Goal: Task Accomplishment & Management: Use online tool/utility

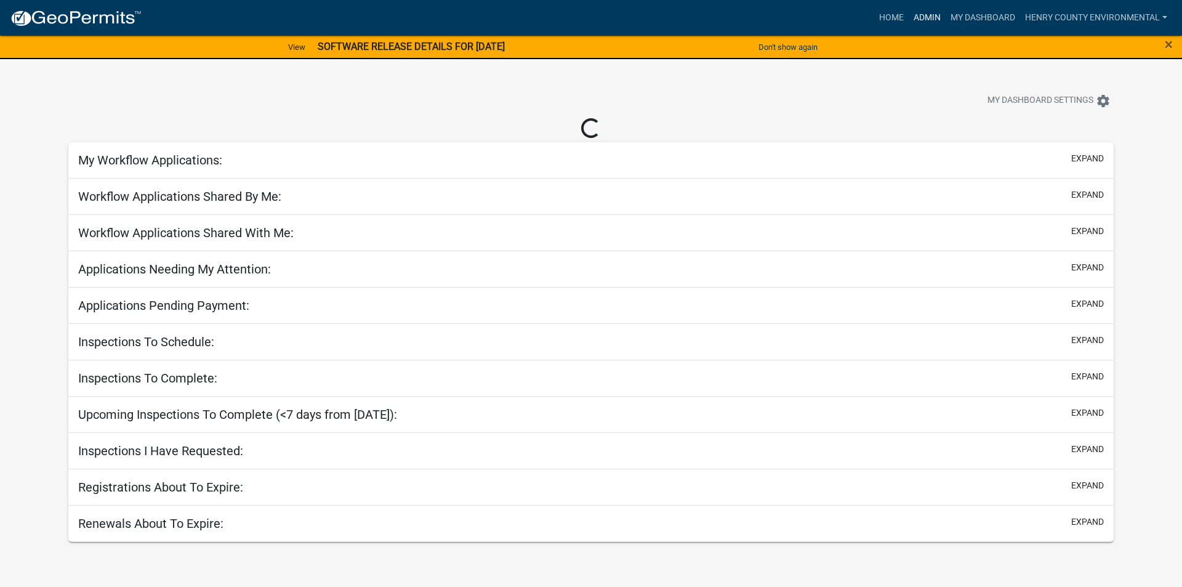
click at [930, 18] on link "Admin" at bounding box center [927, 17] width 37 height 23
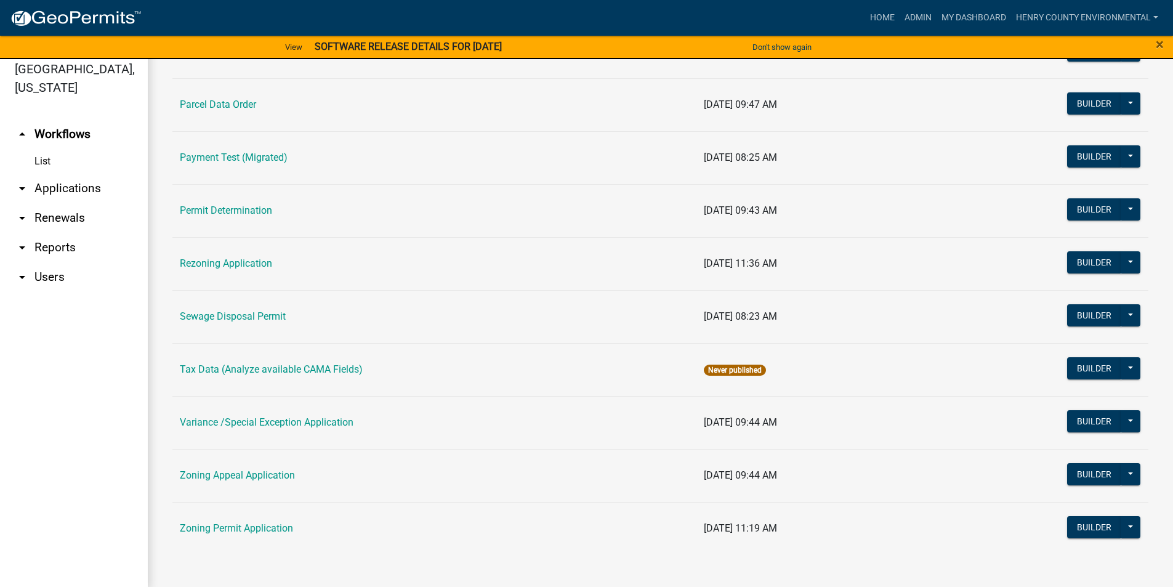
scroll to position [15, 0]
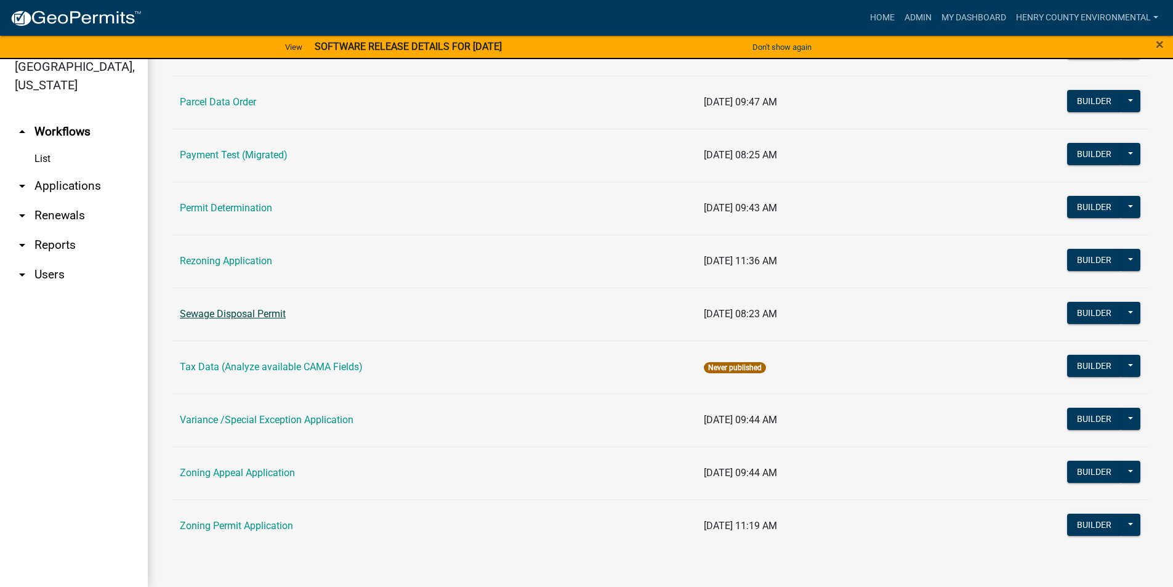
click at [262, 313] on link "Sewage Disposal Permit" at bounding box center [233, 314] width 106 height 12
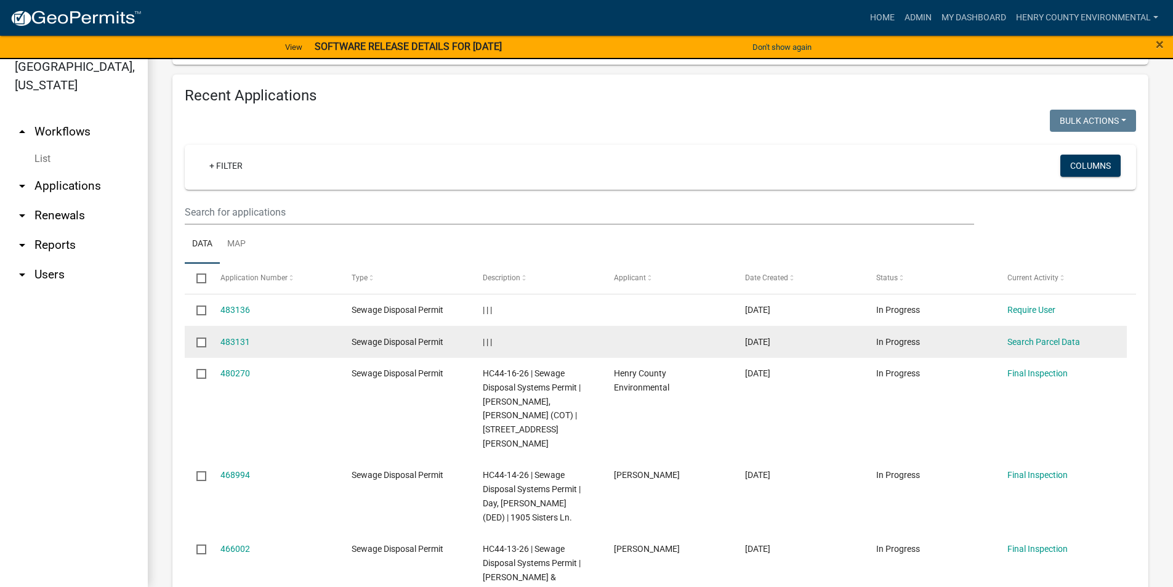
scroll to position [431, 0]
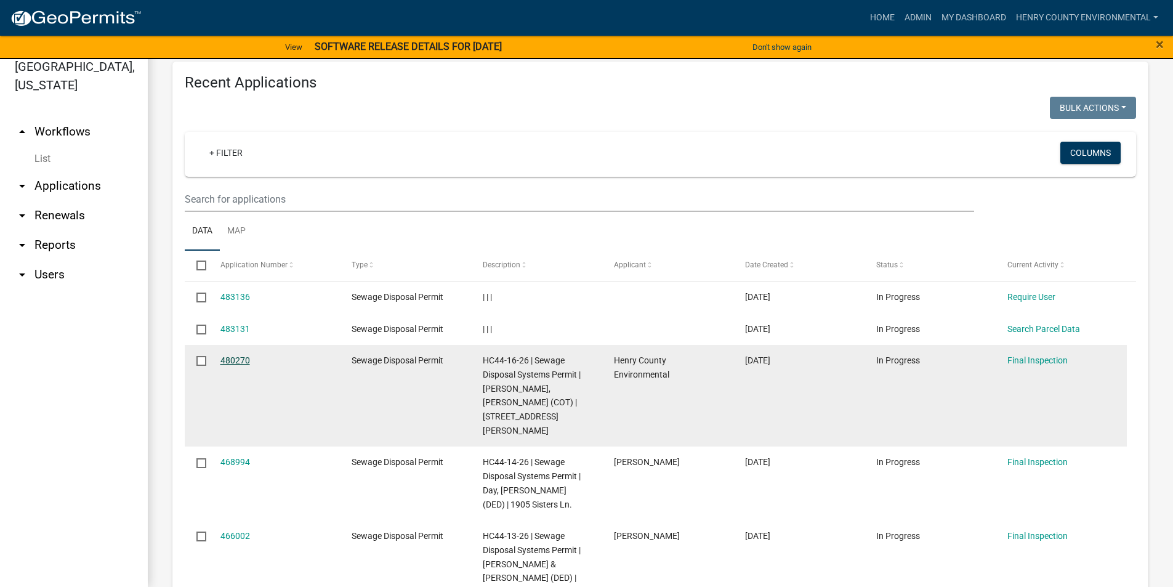
click at [232, 361] on link "480270" at bounding box center [235, 360] width 30 height 10
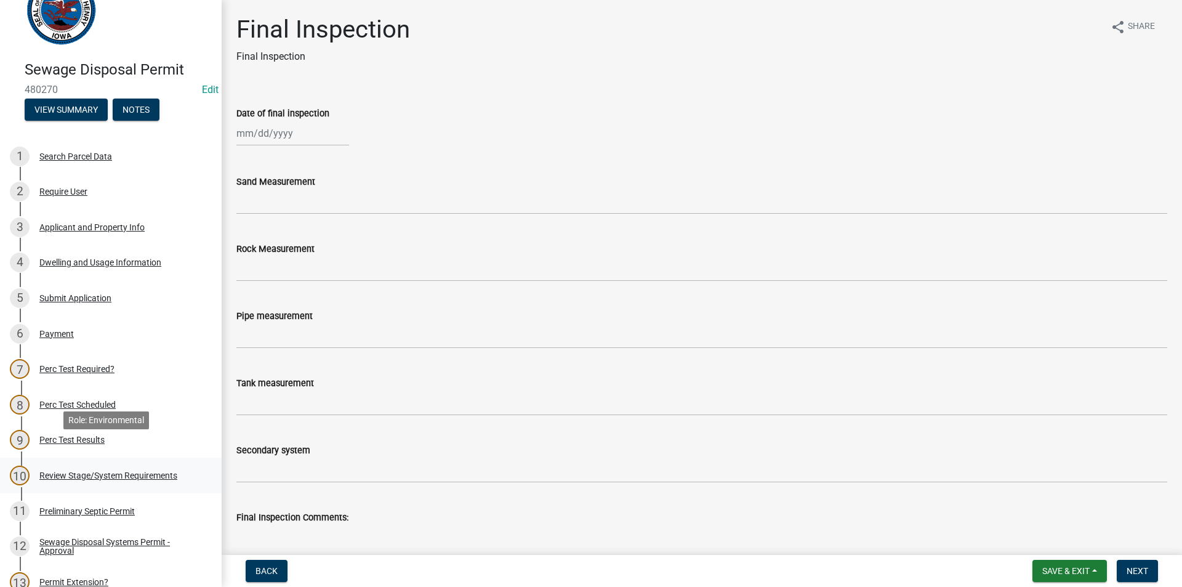
scroll to position [62, 0]
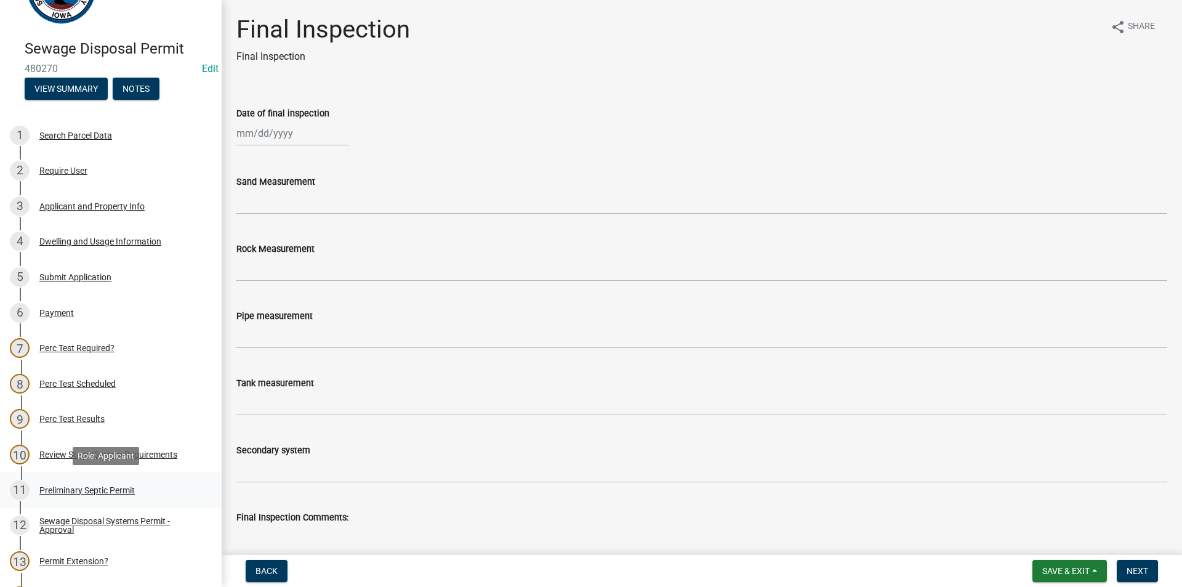
click at [124, 490] on div "Preliminary Septic Permit" at bounding box center [86, 490] width 95 height 9
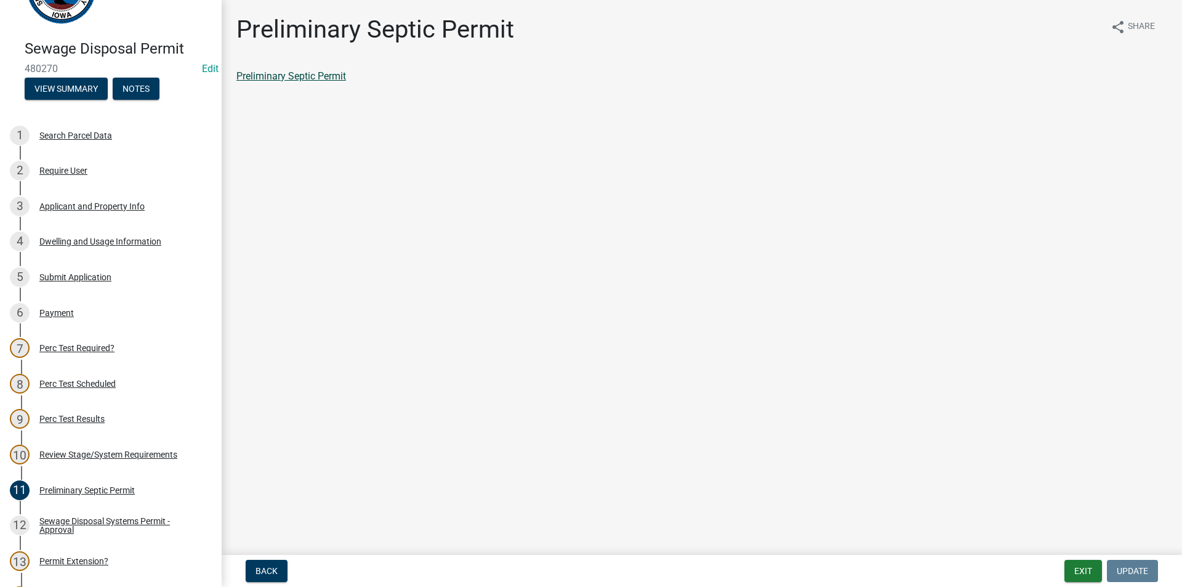
click at [336, 81] on link "Preliminary Septic Permit" at bounding box center [291, 76] width 110 height 12
